Goal: Task Accomplishment & Management: Complete application form

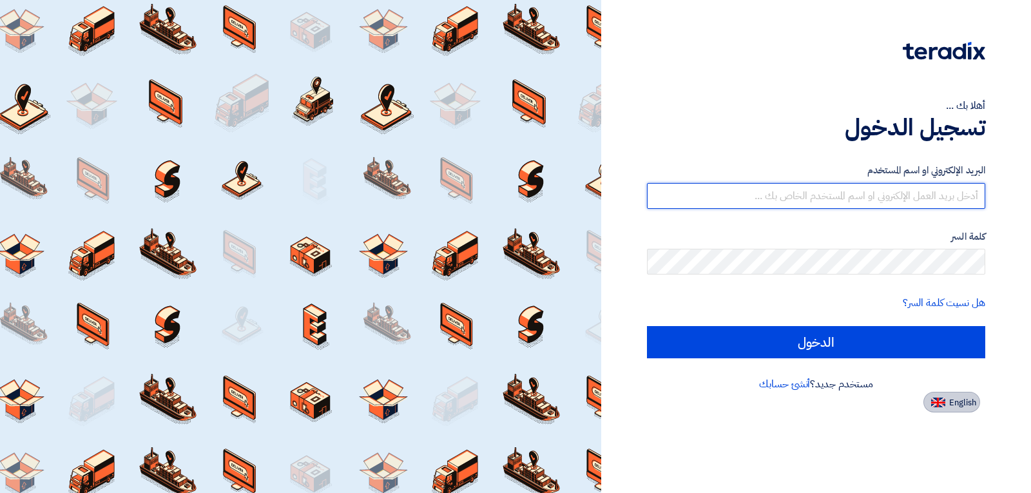
type input "[EMAIL_ADDRESS][DOMAIN_NAME]"
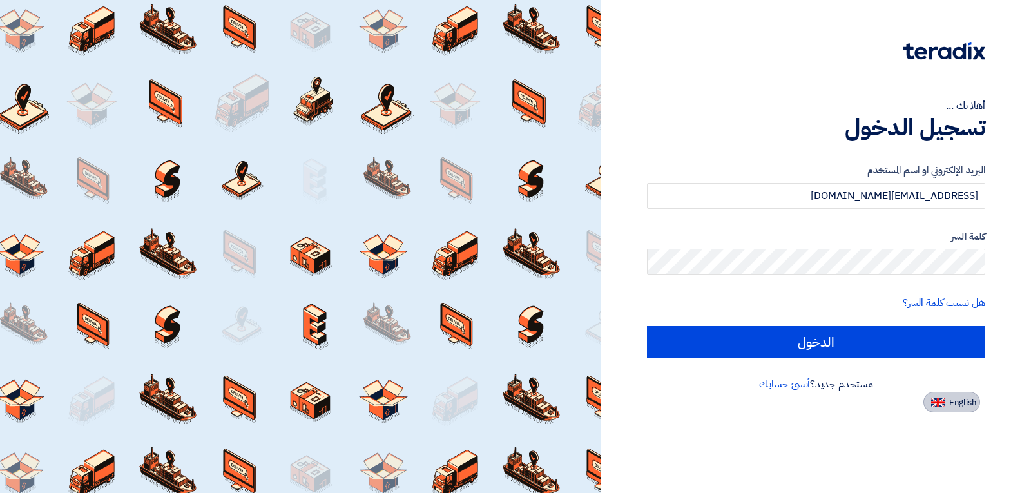
click at [969, 402] on span "English" at bounding box center [962, 402] width 27 height 9
type input "Sign in"
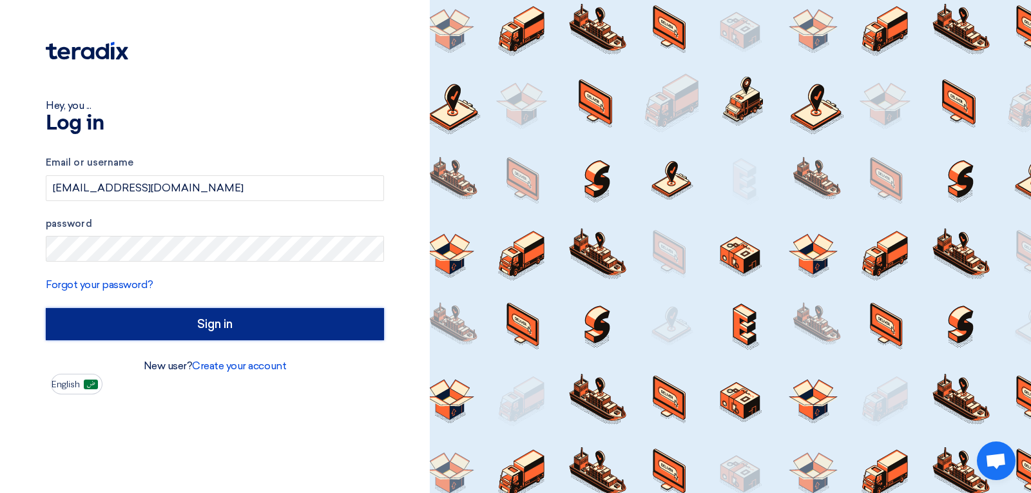
click at [253, 325] on input "Sign in" at bounding box center [215, 324] width 338 height 32
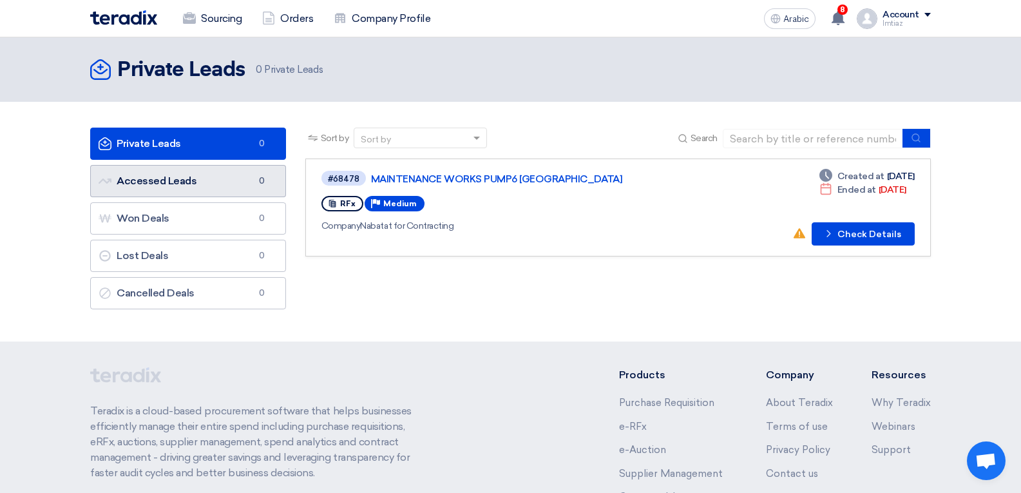
click at [187, 178] on font "Accessed Leads" at bounding box center [157, 181] width 80 height 12
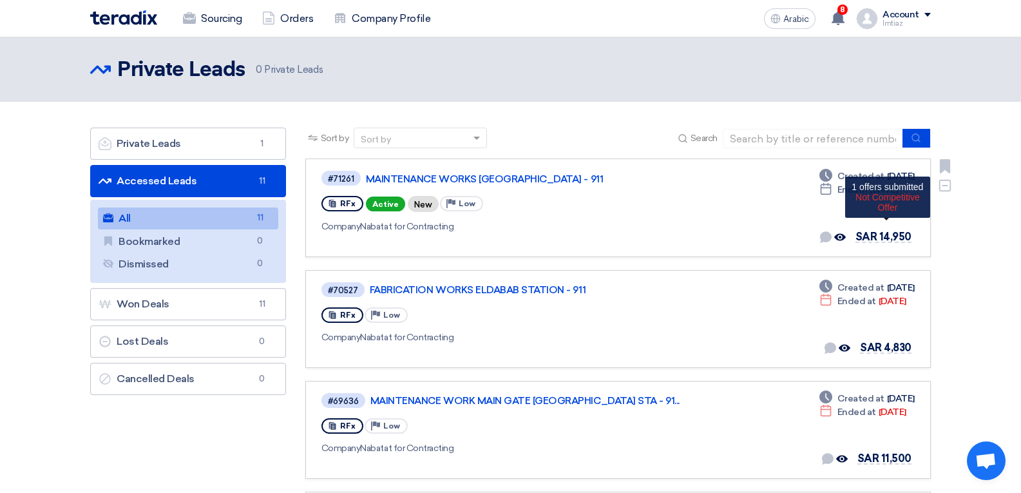
click at [888, 239] on font "SAR 14,950" at bounding box center [883, 237] width 56 height 12
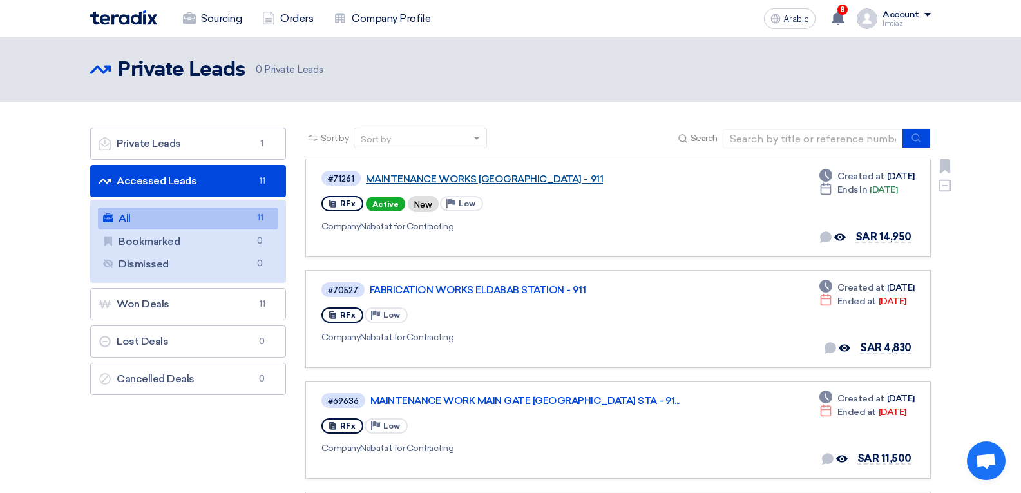
click at [433, 178] on font "MAINTENANCE WORKS [GEOGRAPHIC_DATA] - 911" at bounding box center [484, 179] width 237 height 12
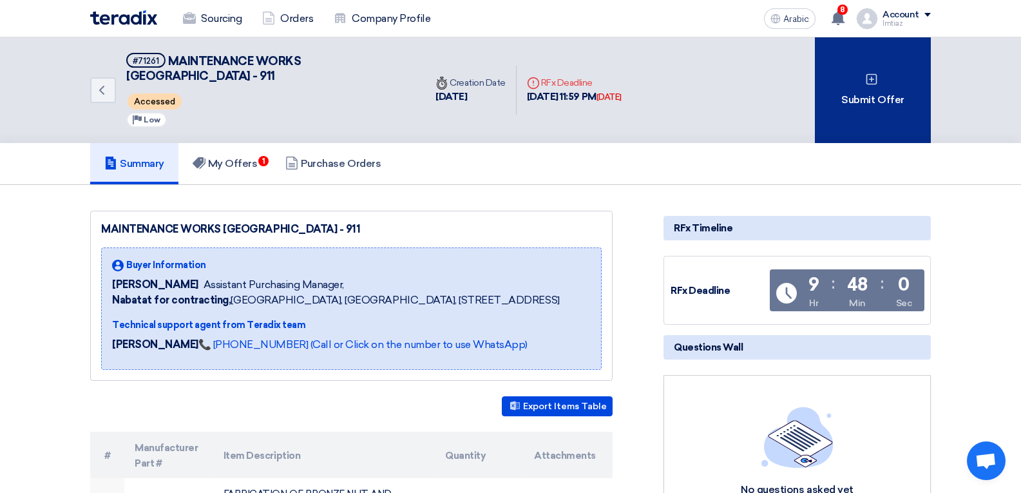
click at [858, 98] on font "Submit Offer" at bounding box center [872, 99] width 62 height 12
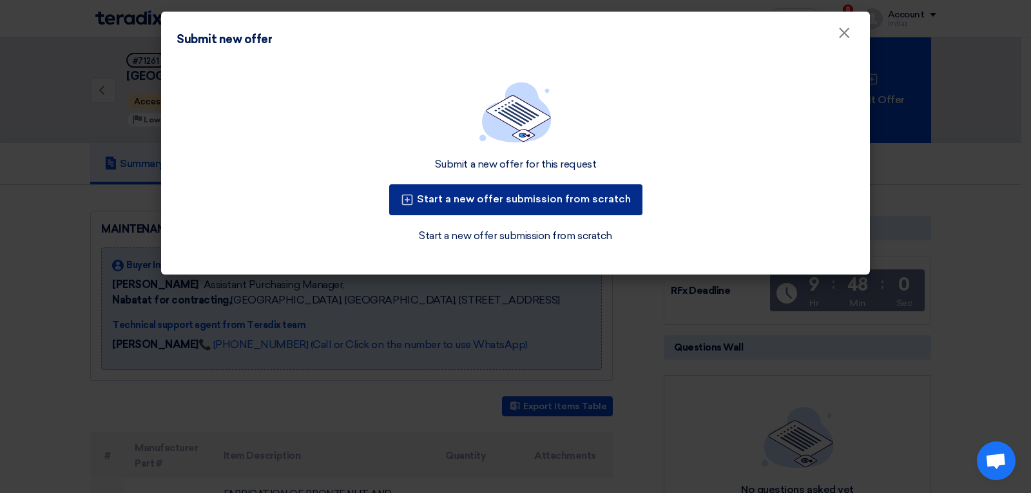
click at [548, 204] on font "Start a new offer submission from scratch" at bounding box center [524, 199] width 214 height 12
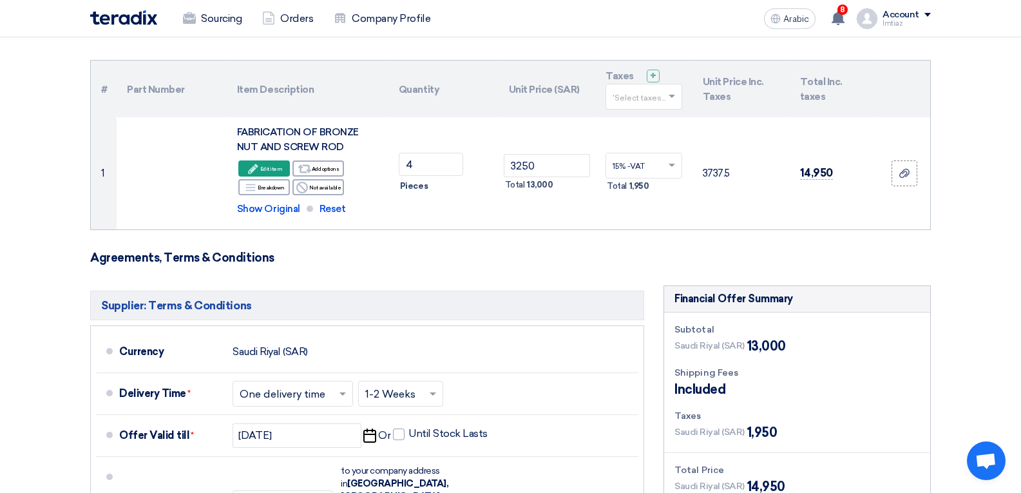
scroll to position [129, 0]
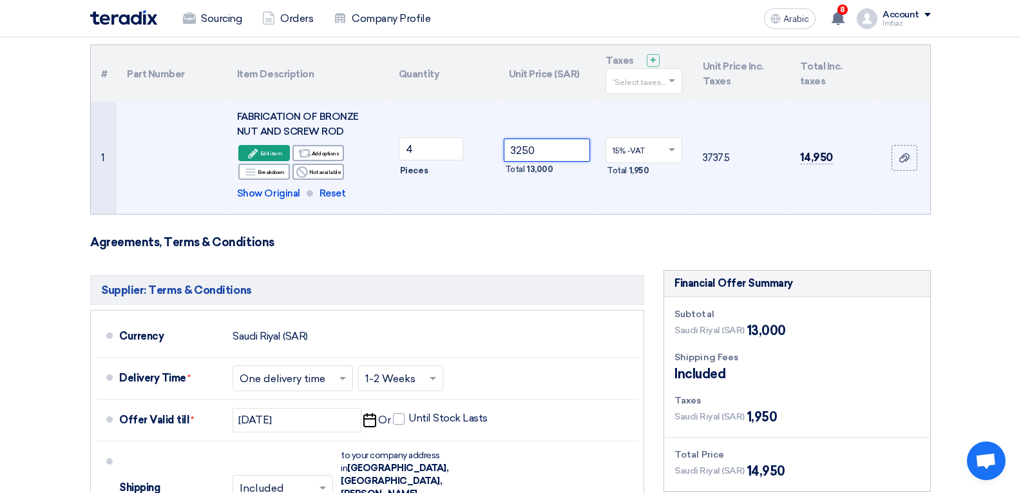
click at [550, 151] on input "3250" at bounding box center [547, 149] width 87 height 23
type input "3"
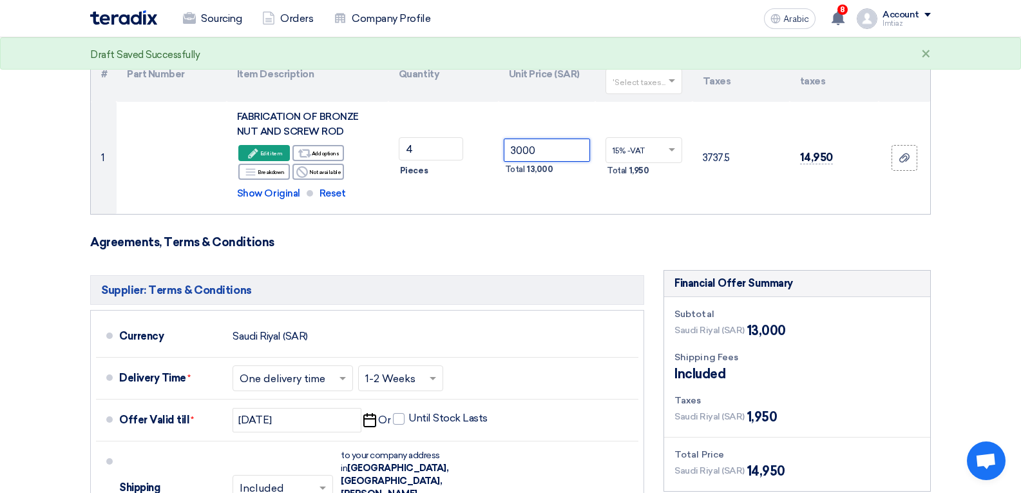
type input "3000"
click at [575, 238] on h3 "Agreements, Terms & Conditions" at bounding box center [510, 242] width 841 height 14
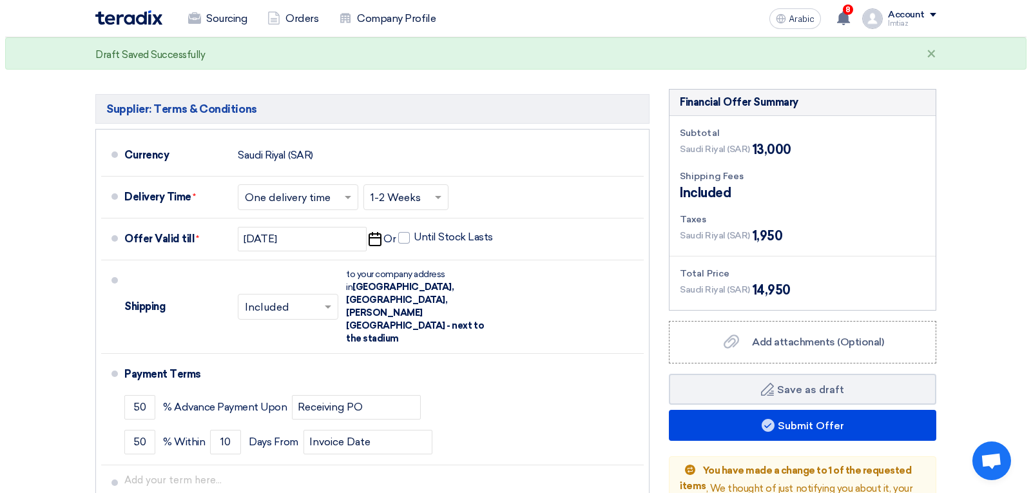
scroll to position [322, 0]
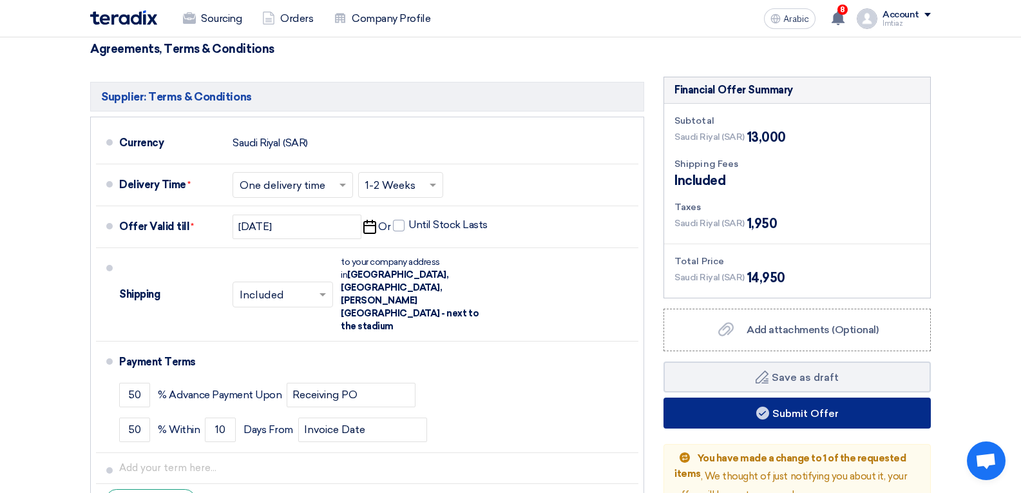
click at [747, 413] on button "Submit Offer" at bounding box center [796, 412] width 267 height 31
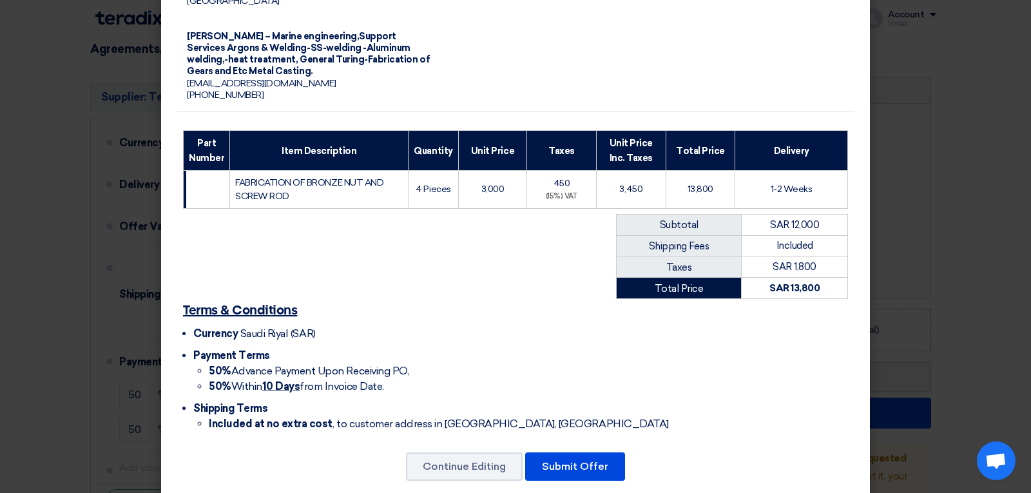
scroll to position [180, 0]
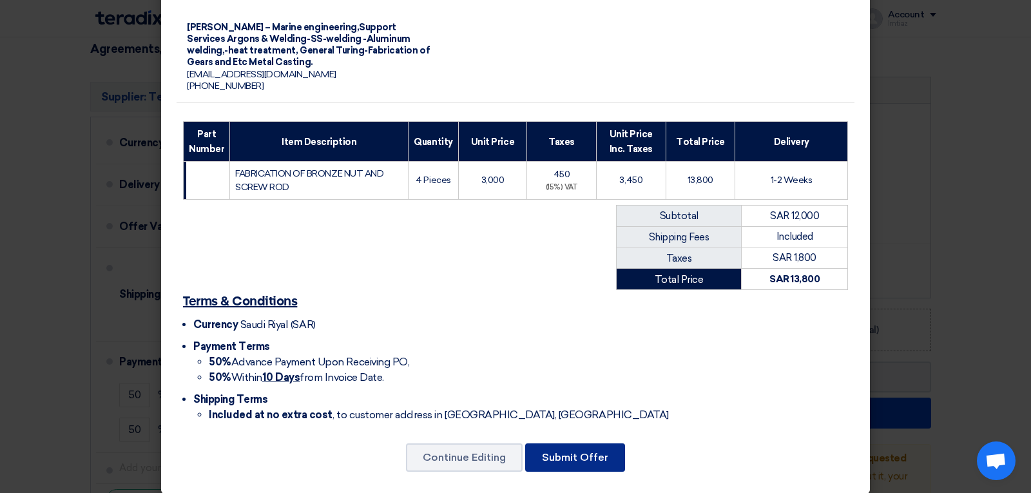
click at [578, 451] on font "Submit Offer" at bounding box center [575, 457] width 66 height 12
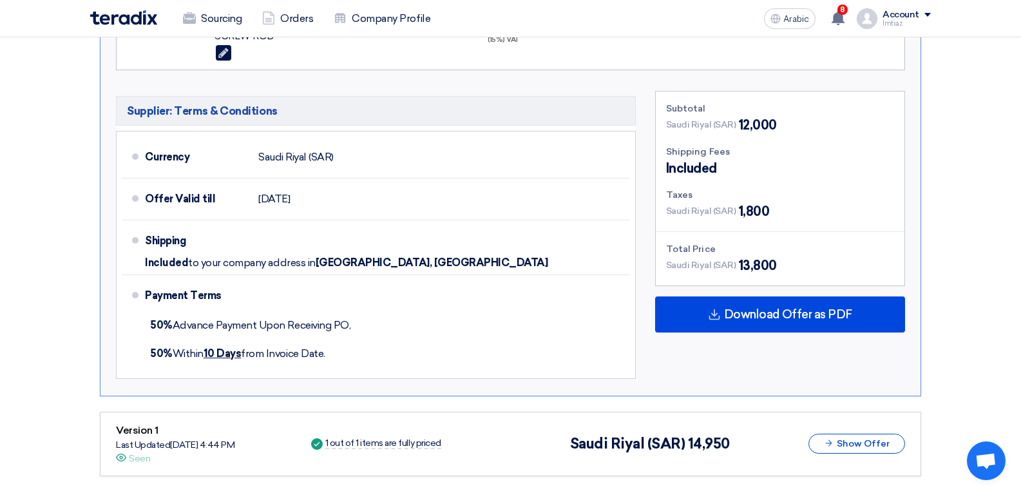
scroll to position [451, 0]
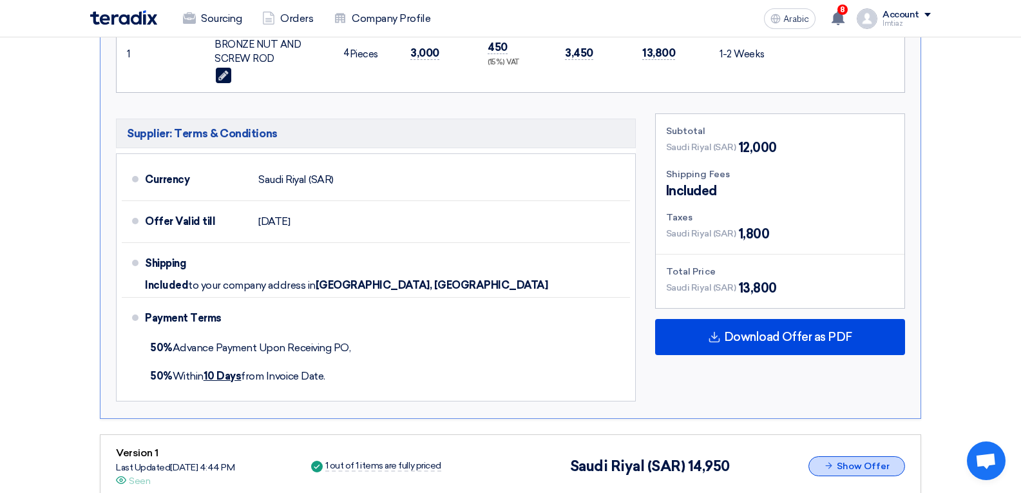
click at [852, 466] on font "Show Offer" at bounding box center [863, 466] width 53 height 11
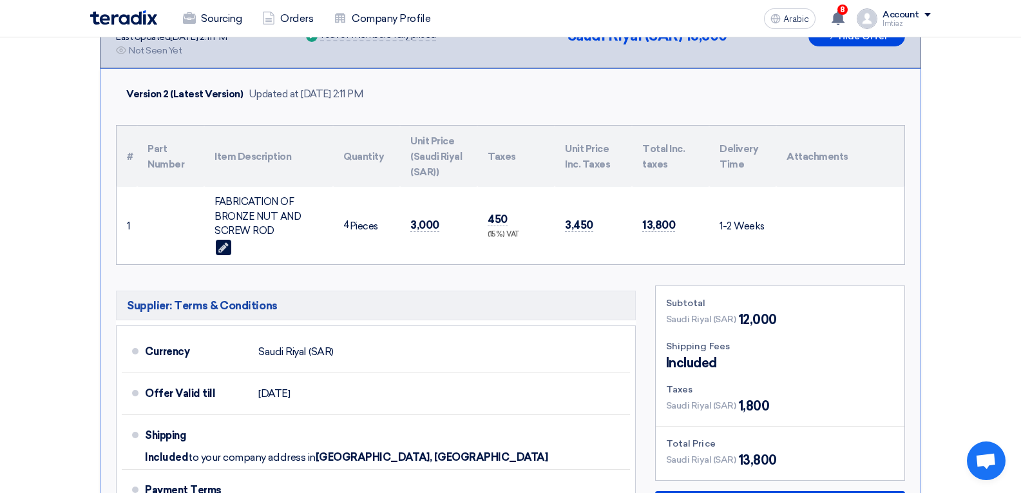
scroll to position [387, 0]
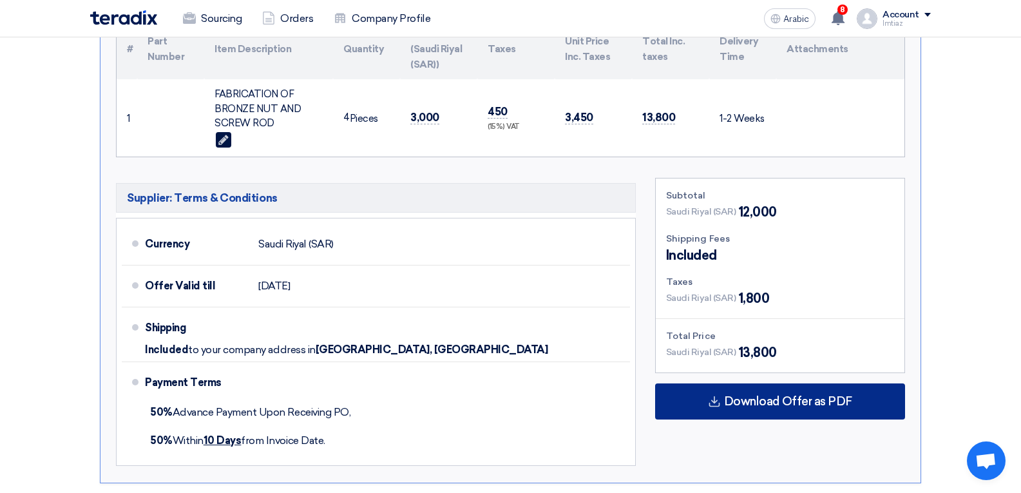
click at [783, 397] on font "Download Offer as PDF" at bounding box center [788, 401] width 128 height 14
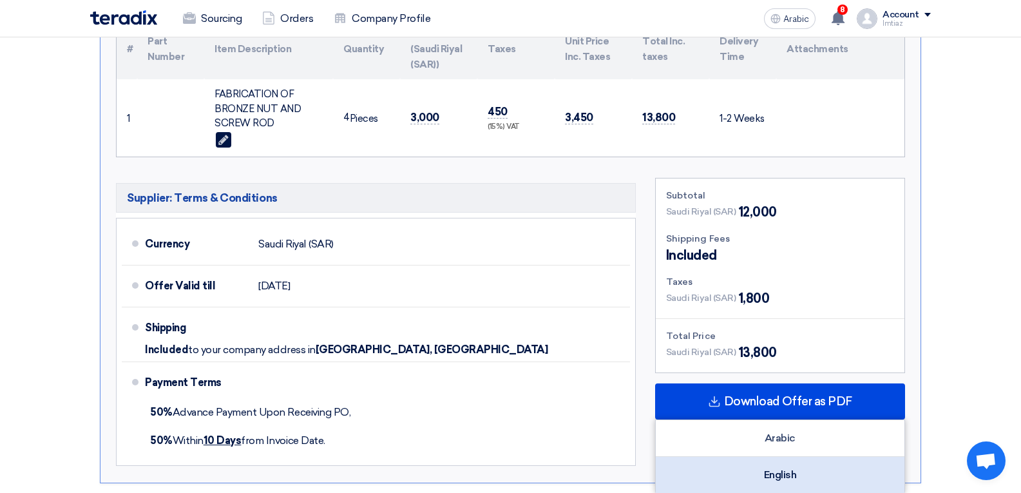
click at [784, 476] on font "English" at bounding box center [780, 474] width 33 height 12
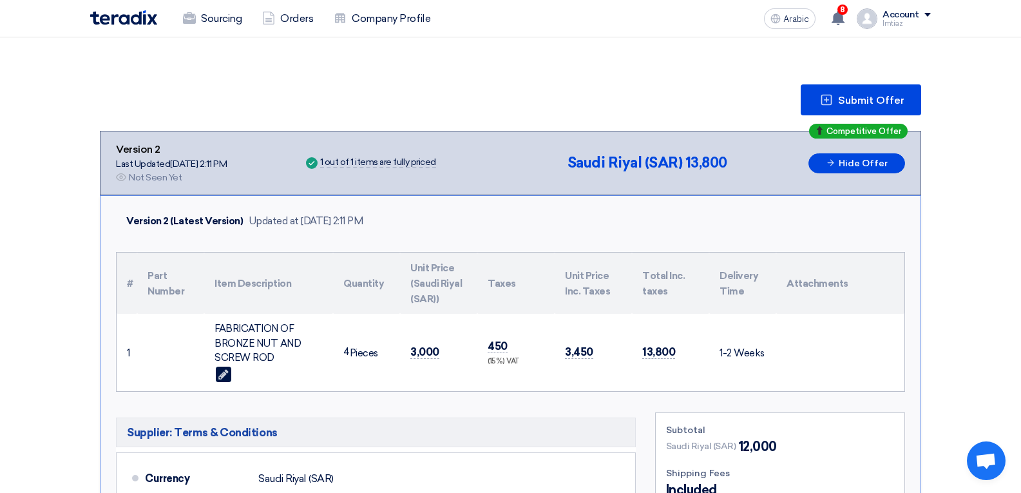
scroll to position [0, 0]
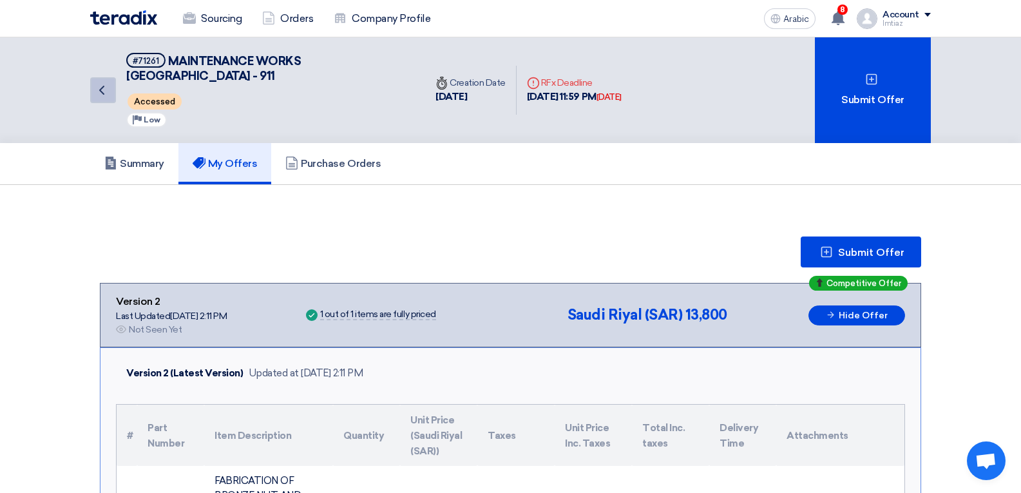
click at [97, 86] on icon "Back" at bounding box center [101, 89] width 15 height 15
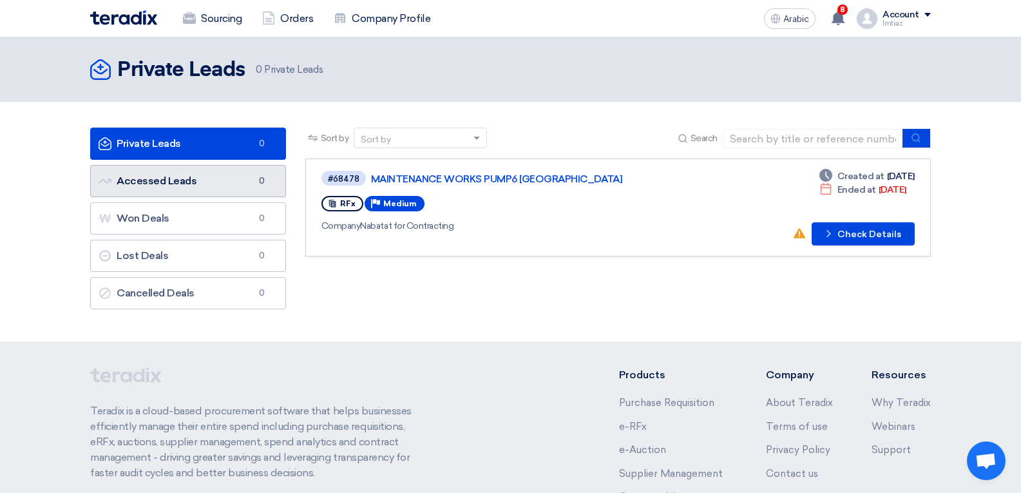
click at [205, 187] on link "Accessed Leads Accessed Leads 0" at bounding box center [188, 181] width 196 height 32
